Goal: Browse casually: Explore the website without a specific task or goal

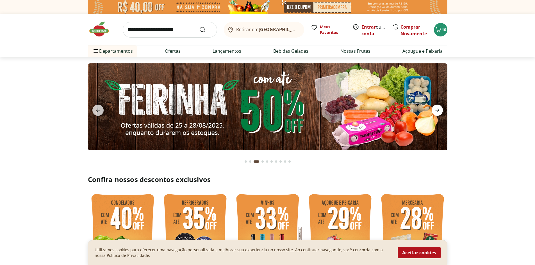
click at [209, 100] on icon "next" at bounding box center [437, 110] width 7 height 7
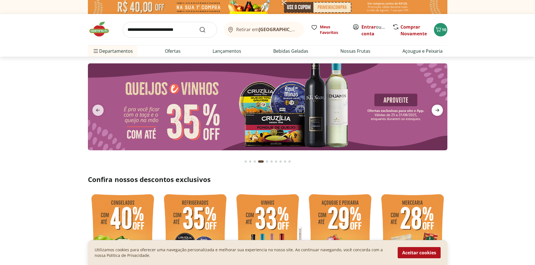
click at [209, 100] on icon "next" at bounding box center [437, 110] width 7 height 7
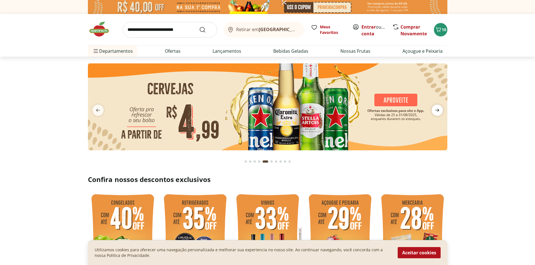
click at [209, 100] on icon "next" at bounding box center [437, 110] width 7 height 7
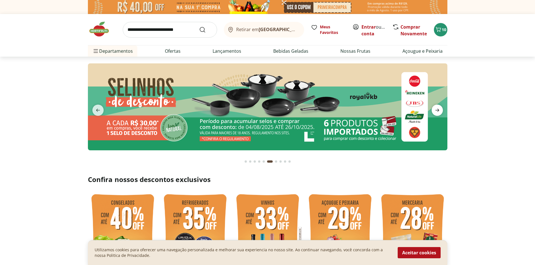
click at [209, 100] on icon "next" at bounding box center [437, 110] width 7 height 7
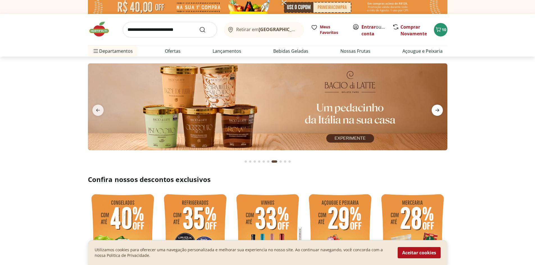
click at [209, 100] on icon "next" at bounding box center [437, 110] width 7 height 7
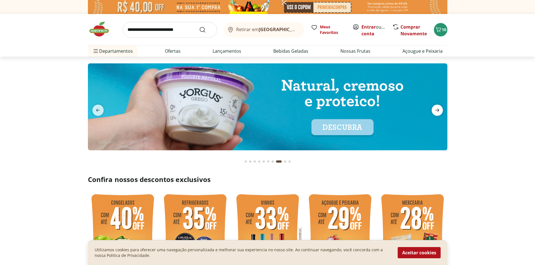
click at [209, 100] on icon "next" at bounding box center [437, 110] width 7 height 7
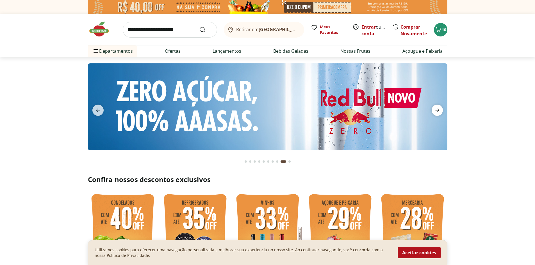
click at [209, 100] on icon "next" at bounding box center [437, 110] width 7 height 7
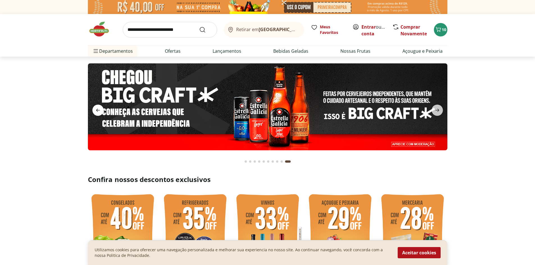
click at [103, 100] on span "previous" at bounding box center [97, 110] width 11 height 11
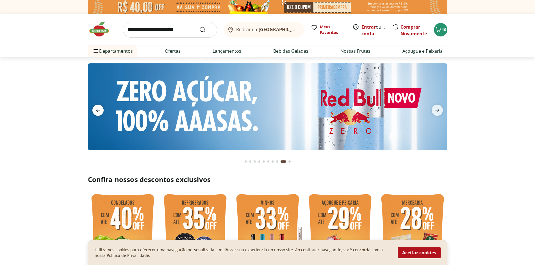
click at [103, 100] on span "previous" at bounding box center [97, 110] width 11 height 11
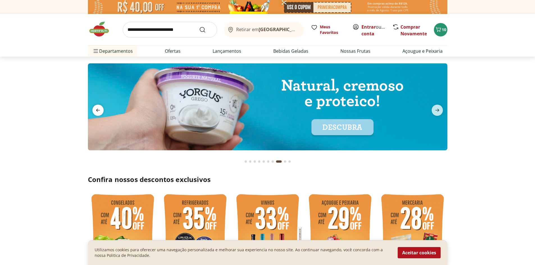
click at [103, 100] on span "previous" at bounding box center [97, 110] width 11 height 11
click at [101, 100] on icon "previous" at bounding box center [98, 110] width 7 height 7
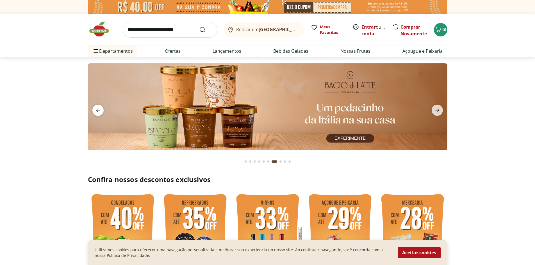
click at [100, 100] on icon "previous" at bounding box center [98, 110] width 7 height 7
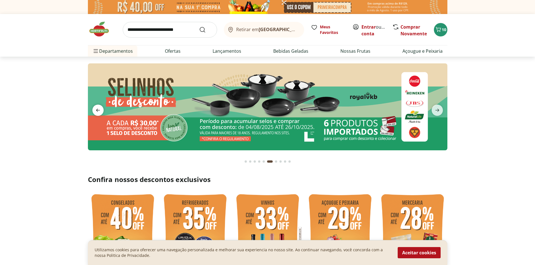
click at [100, 100] on icon "previous" at bounding box center [98, 110] width 7 height 7
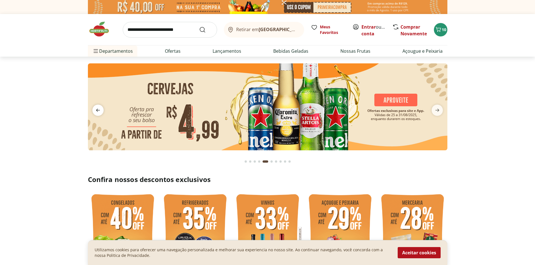
click at [100, 100] on icon "previous" at bounding box center [98, 110] width 7 height 7
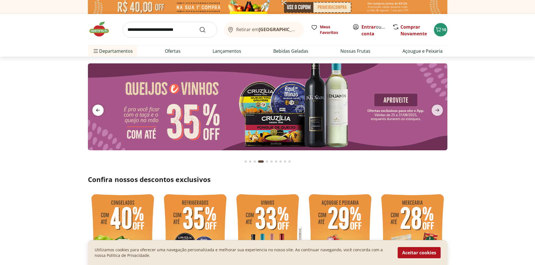
click at [100, 100] on icon "previous" at bounding box center [98, 110] width 7 height 7
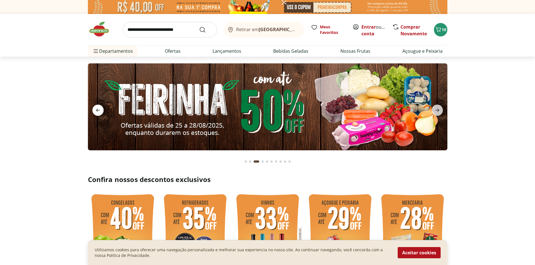
click at [100, 100] on icon "previous" at bounding box center [98, 110] width 7 height 7
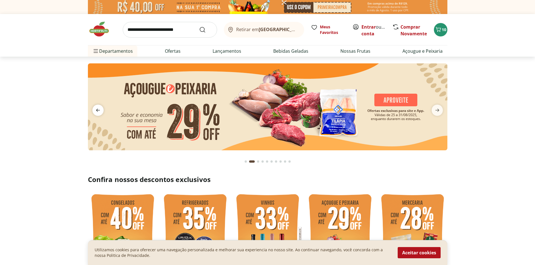
click at [100, 100] on icon "previous" at bounding box center [98, 110] width 7 height 7
